Goal: Task Accomplishment & Management: Manage account settings

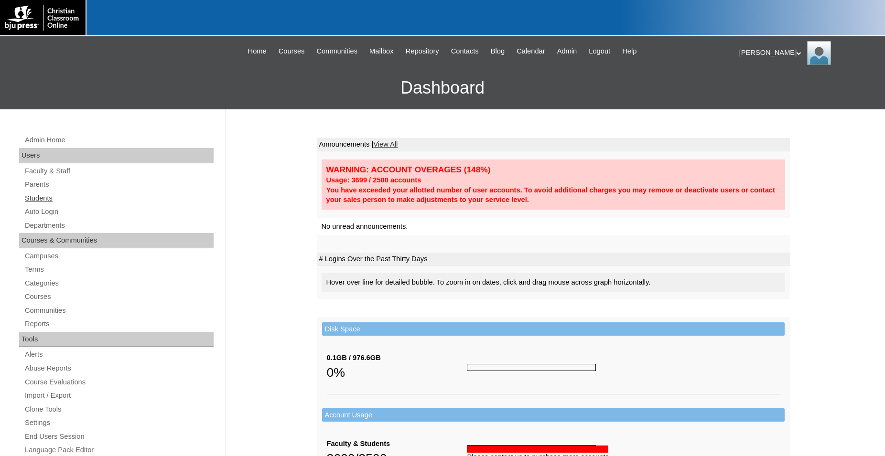
click at [45, 198] on link "Students" at bounding box center [119, 199] width 190 height 12
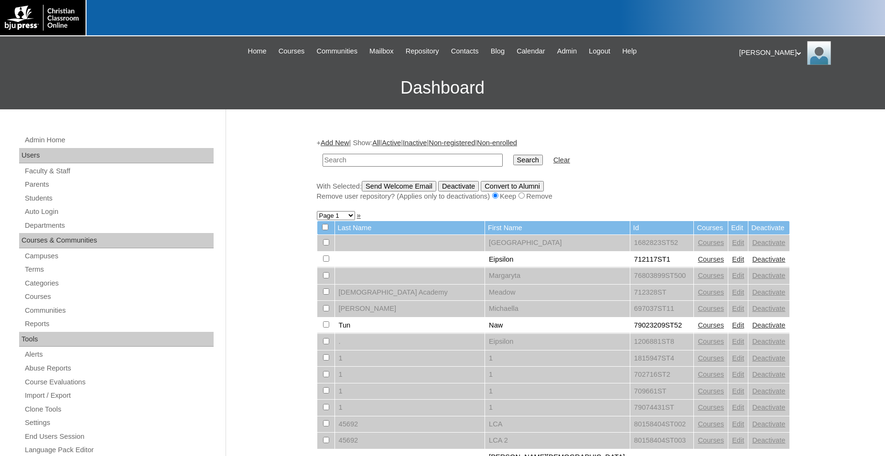
click at [406, 160] on input "text" at bounding box center [413, 160] width 180 height 13
type input "708125"
click at [513, 155] on input "Search" at bounding box center [528, 160] width 30 height 11
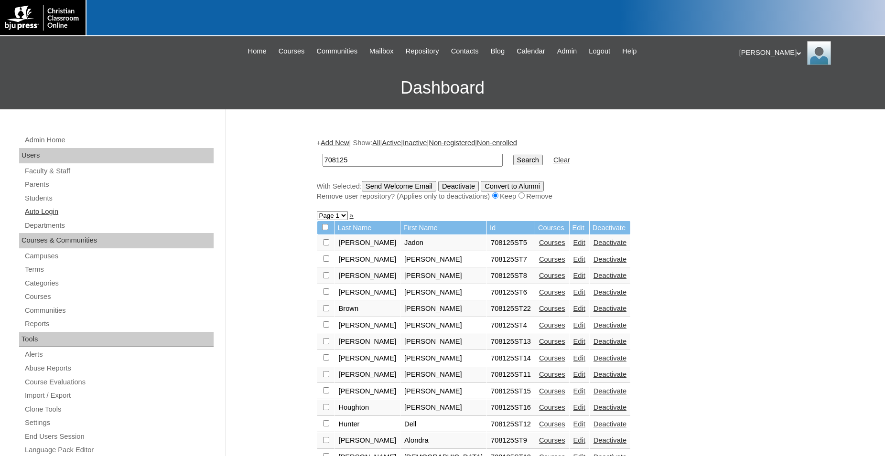
click at [63, 212] on link "Auto Login" at bounding box center [119, 212] width 190 height 12
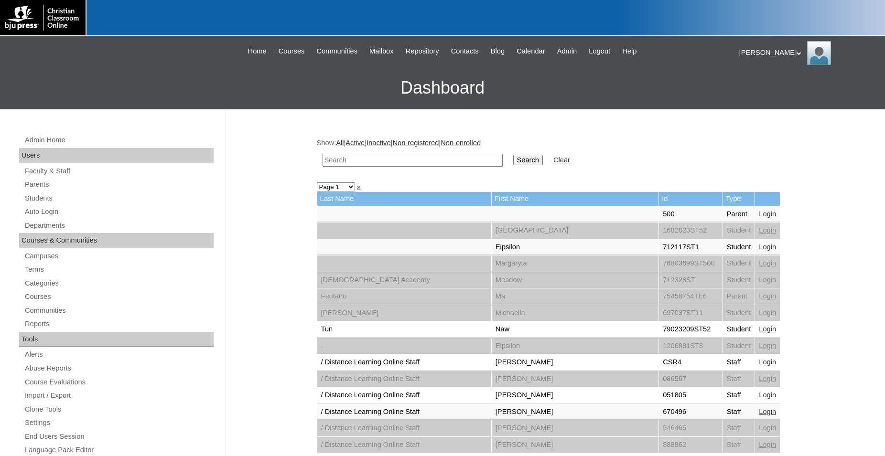
click at [366, 162] on input "text" at bounding box center [413, 160] width 180 height 13
type input "708125"
click at [513, 155] on input "Search" at bounding box center [528, 160] width 30 height 11
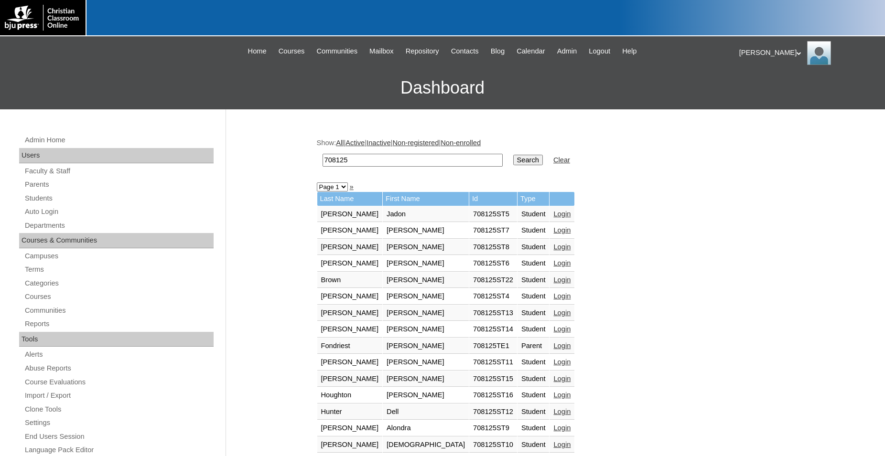
click at [553, 215] on link "Login" at bounding box center [561, 214] width 17 height 8
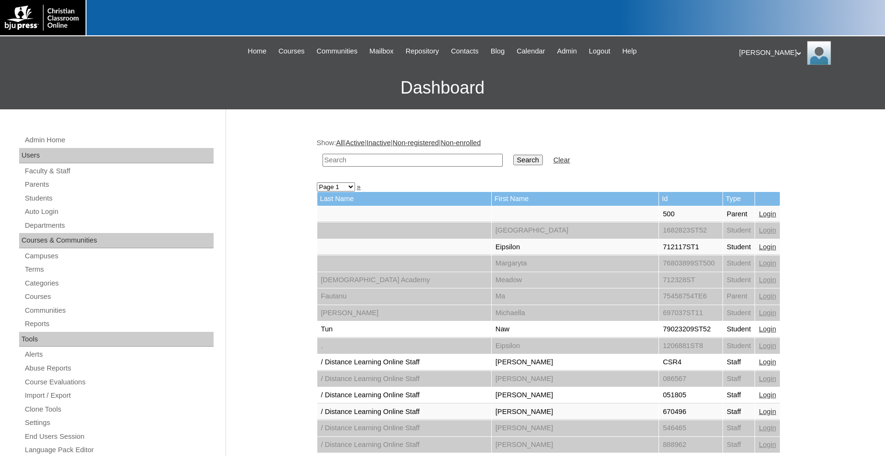
click at [397, 161] on input "text" at bounding box center [413, 160] width 180 height 13
type input "708125"
click at [513, 155] on input "Search" at bounding box center [528, 160] width 30 height 11
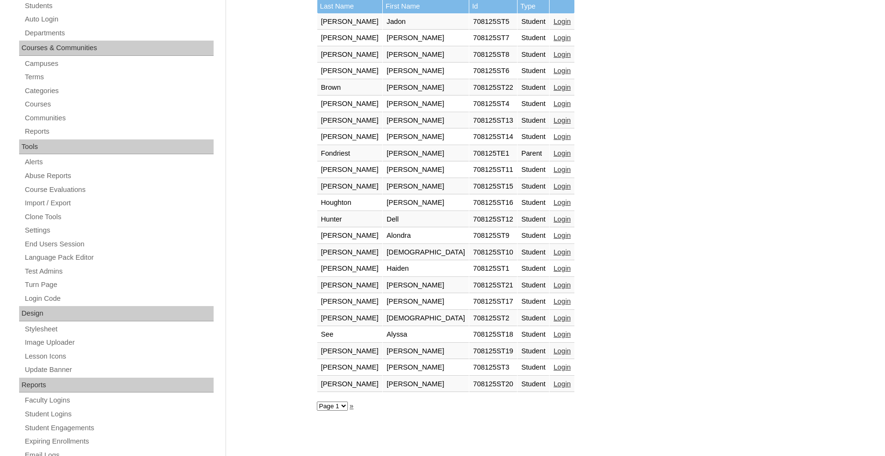
scroll to position [195, 0]
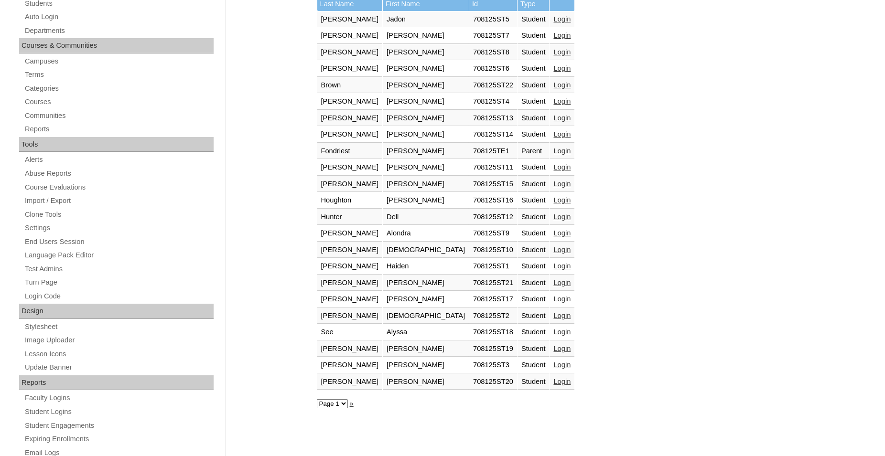
click at [553, 350] on link "Login" at bounding box center [561, 349] width 17 height 8
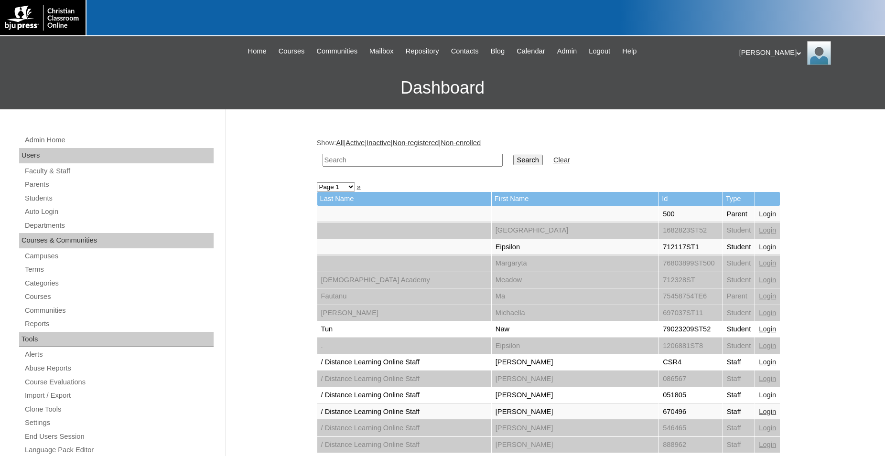
click at [449, 162] on input "text" at bounding box center [413, 160] width 180 height 13
type input "708125"
click at [513, 155] on input "Search" at bounding box center [528, 160] width 30 height 11
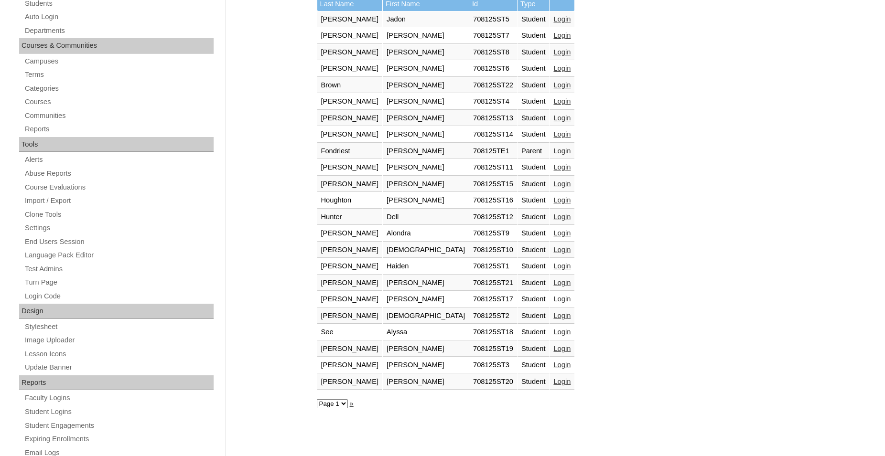
scroll to position [146, 0]
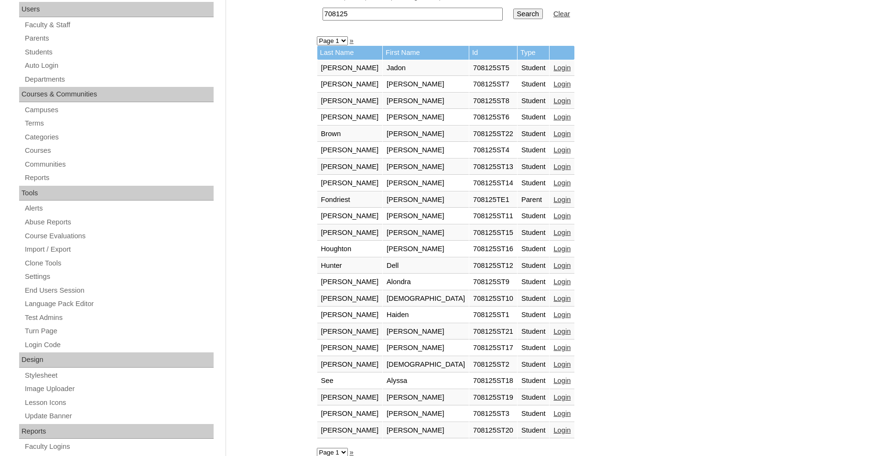
click at [553, 201] on link "Login" at bounding box center [561, 200] width 17 height 8
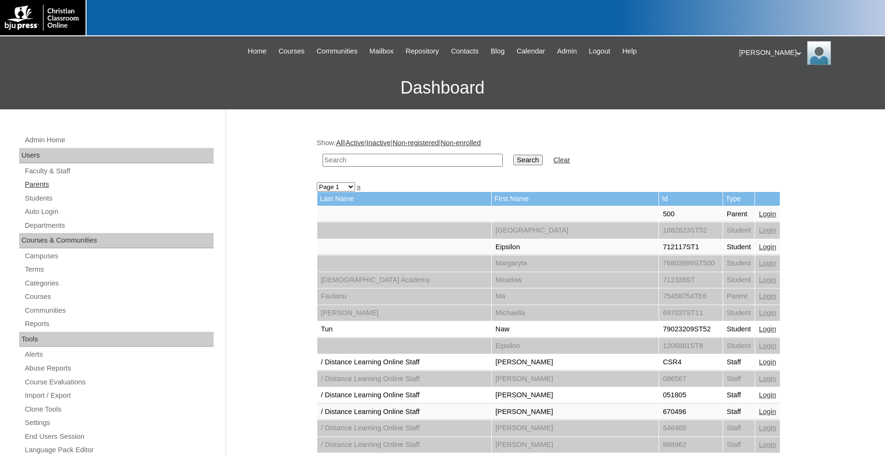
click at [45, 185] on link "Parents" at bounding box center [119, 185] width 190 height 12
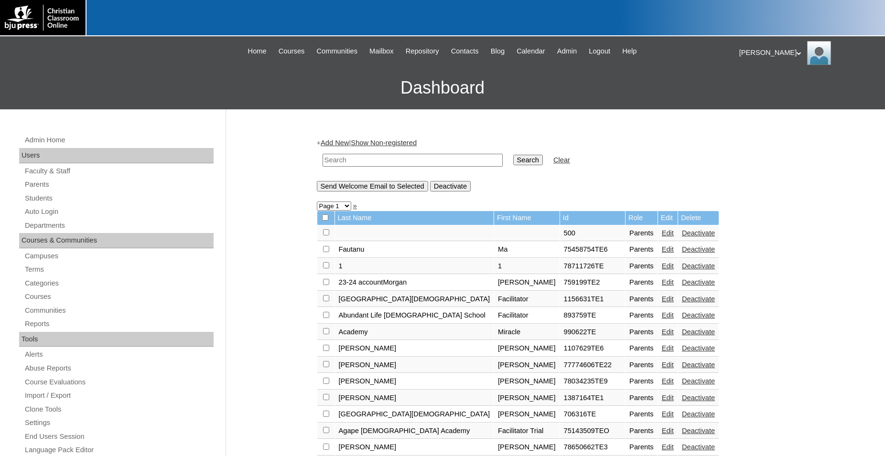
drag, startPoint x: 434, startPoint y: 160, endPoint x: 464, endPoint y: 138, distance: 36.9
click at [452, 154] on input "text" at bounding box center [413, 160] width 180 height 13
type input "708152"
click at [513, 155] on input "Search" at bounding box center [528, 160] width 30 height 11
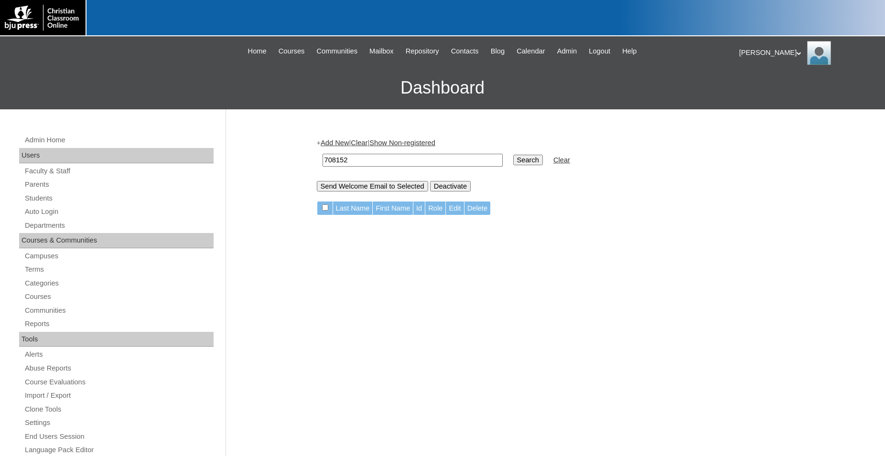
drag, startPoint x: 428, startPoint y: 164, endPoint x: 311, endPoint y: 157, distance: 117.3
click at [323, 157] on input "708152" at bounding box center [413, 160] width 180 height 13
type input "708125"
click at [513, 155] on input "Search" at bounding box center [528, 160] width 30 height 11
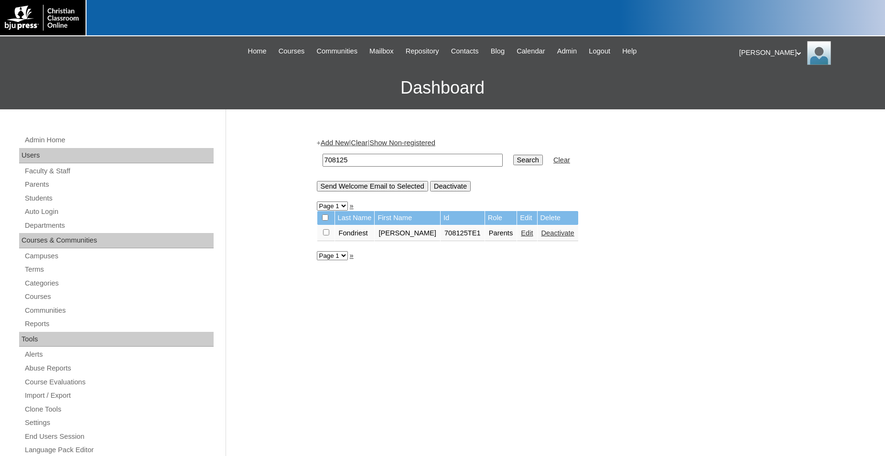
click at [521, 237] on link "Edit" at bounding box center [527, 233] width 12 height 8
